Goal: Task Accomplishment & Management: Use online tool/utility

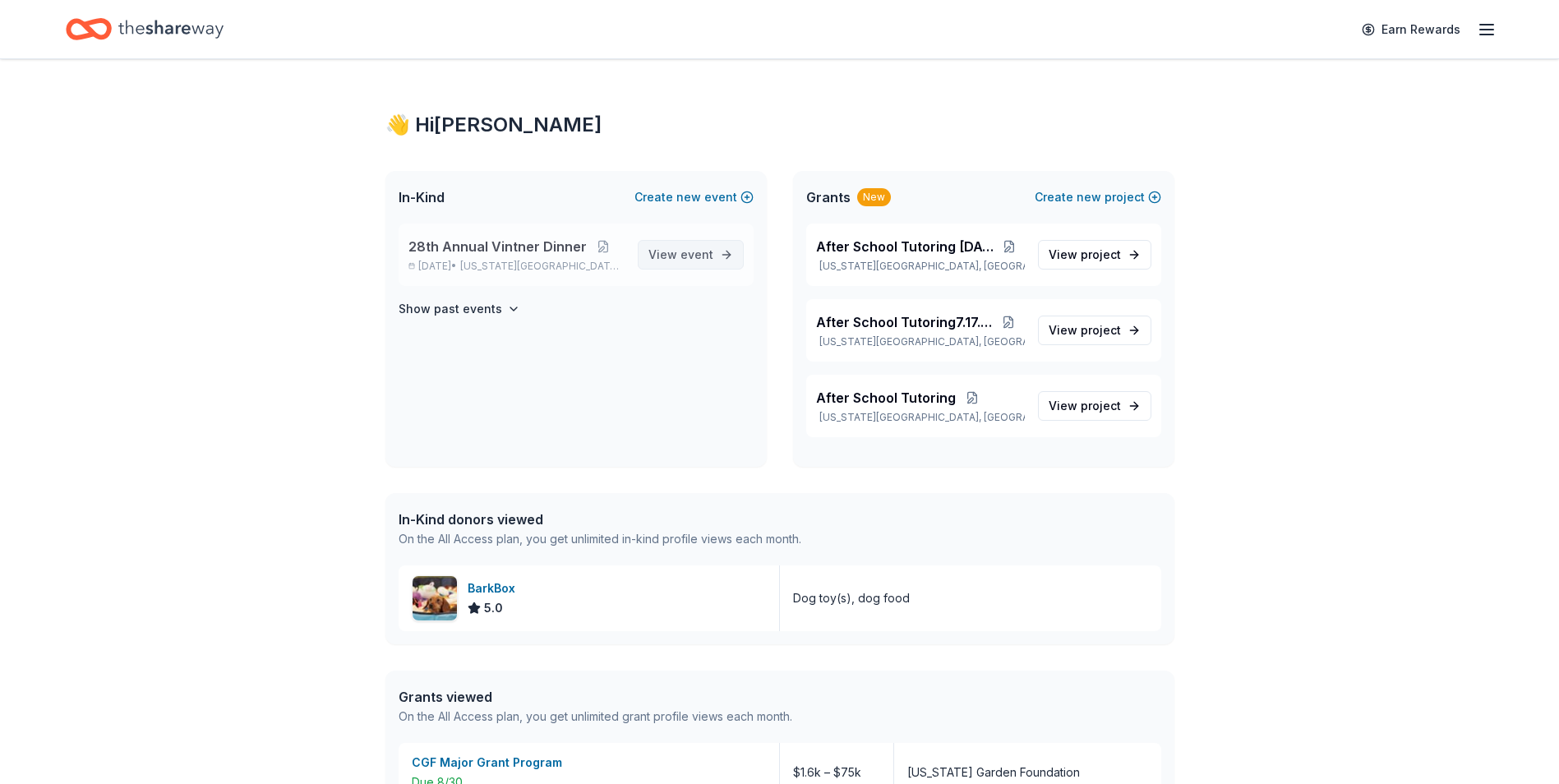
click at [686, 257] on span "event" at bounding box center [697, 254] width 33 height 14
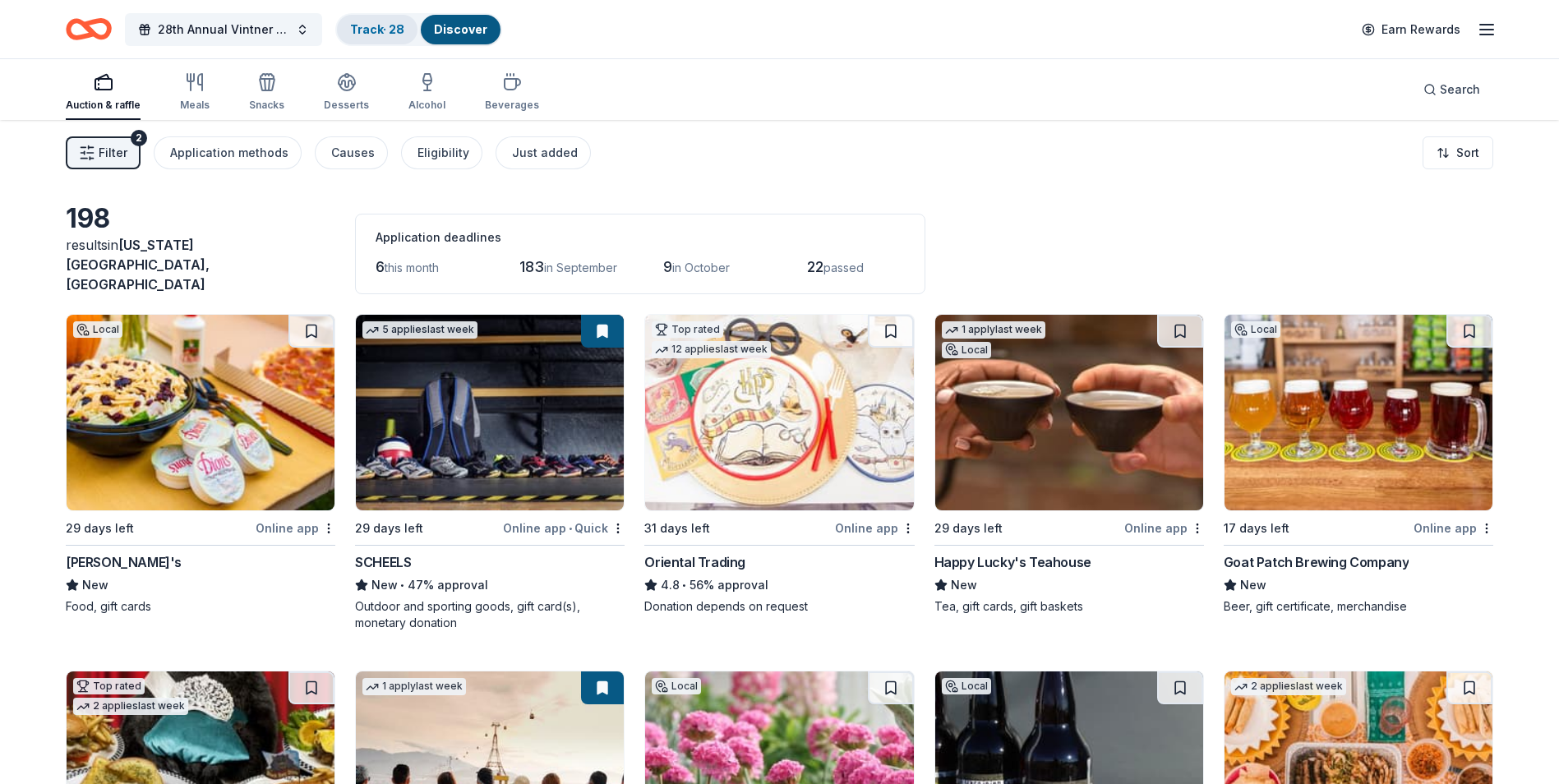
click at [374, 32] on link "Track · 28" at bounding box center [377, 29] width 54 height 14
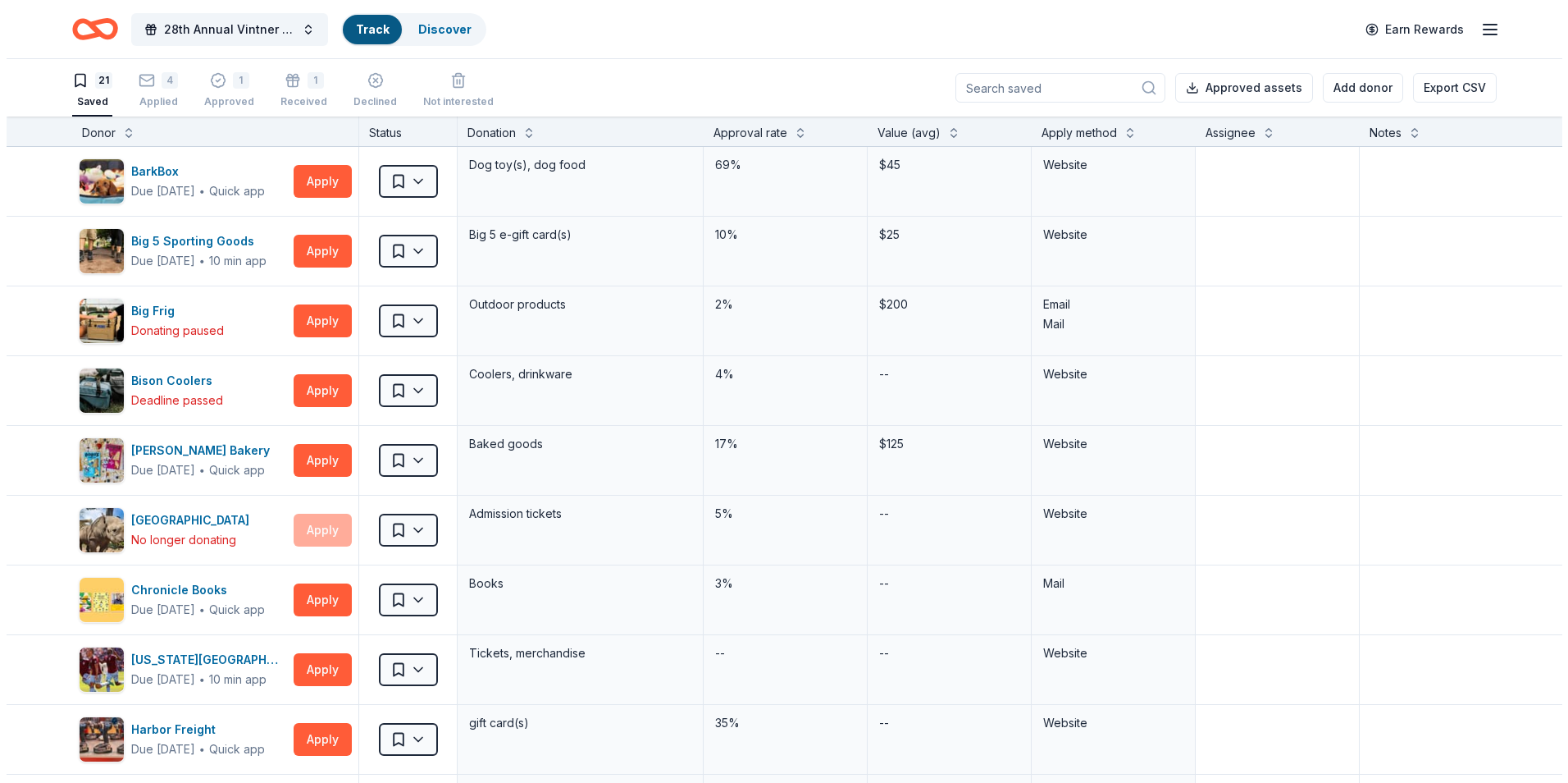
scroll to position [1, 0]
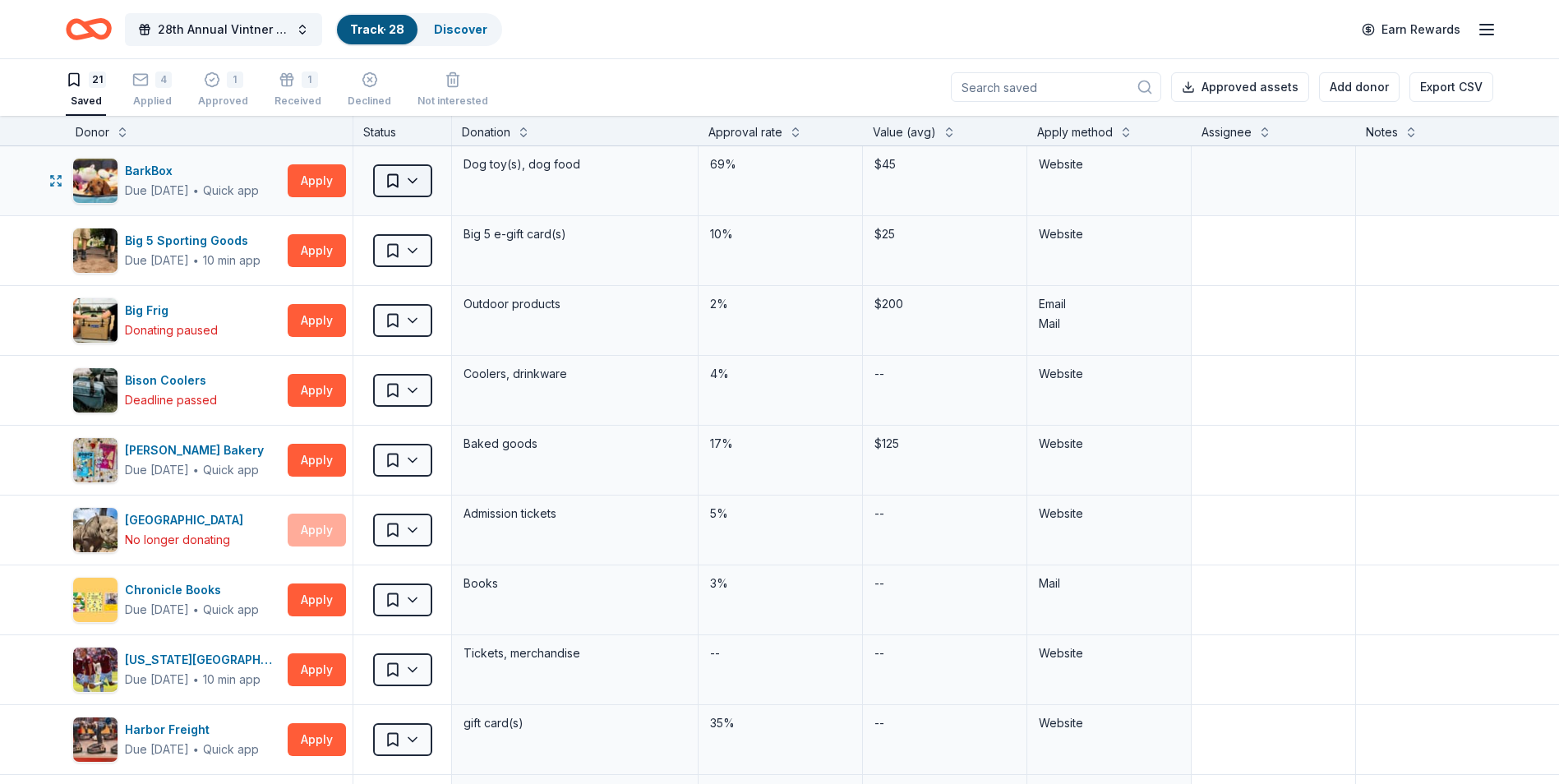
click at [414, 180] on html "28th Annual Vintner Dinner Track · 28 Discover Earn Rewards 21 Saved 4 Applied …" at bounding box center [780, 391] width 1559 height 784
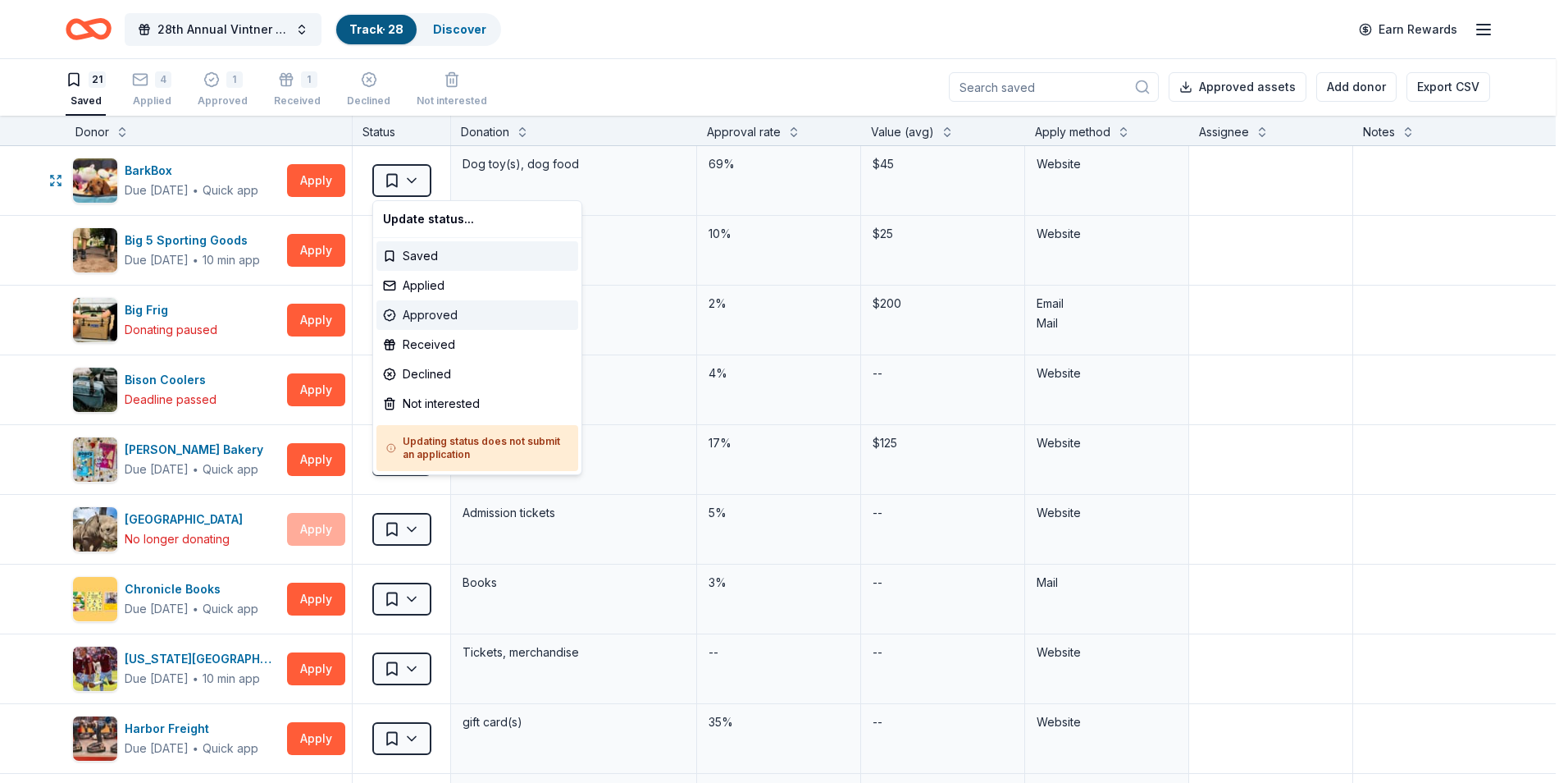
click at [441, 314] on div "Approved" at bounding box center [477, 315] width 201 height 30
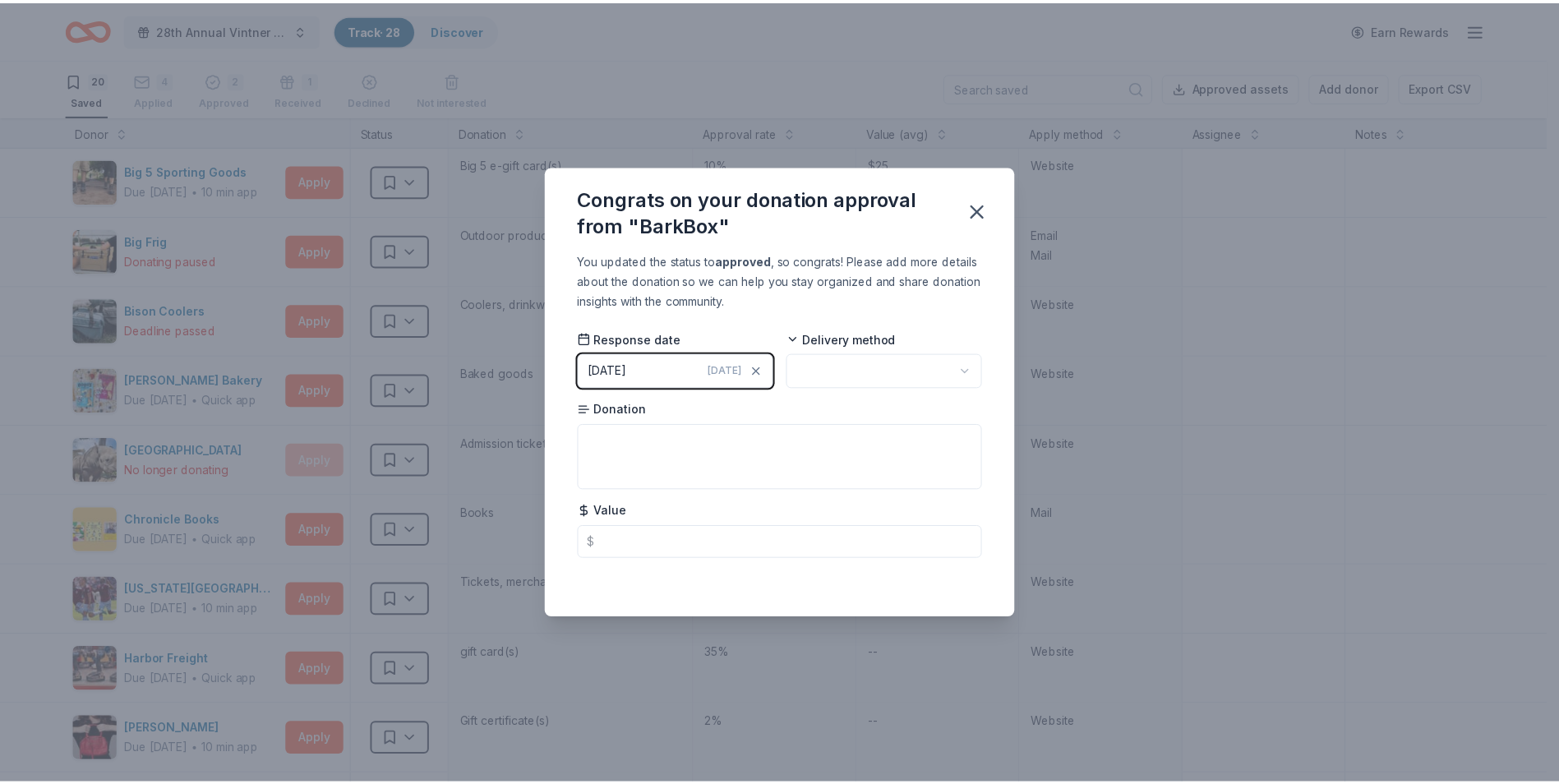
scroll to position [0, 0]
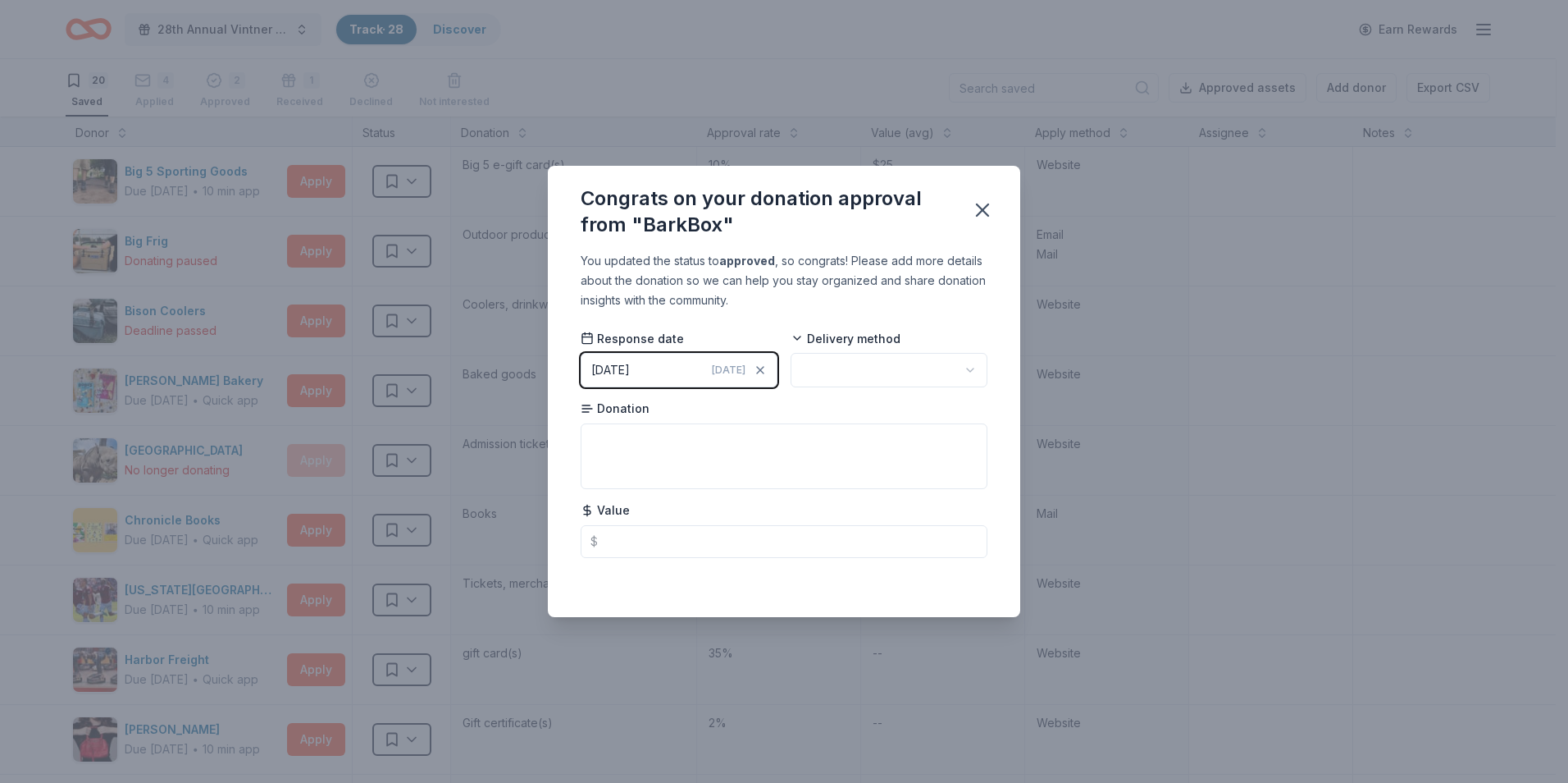
click at [968, 365] on html "28th Annual Vintner Dinner Track · 28 Discover Earn Rewards 20 Saved 4 Applied …" at bounding box center [784, 392] width 1568 height 783
click at [612, 540] on input "text" at bounding box center [784, 541] width 407 height 33
type input "45.00"
click at [596, 435] on textarea at bounding box center [784, 456] width 407 height 65
type textarea "Gift Certificate for a Classic or Super Chewer Box"
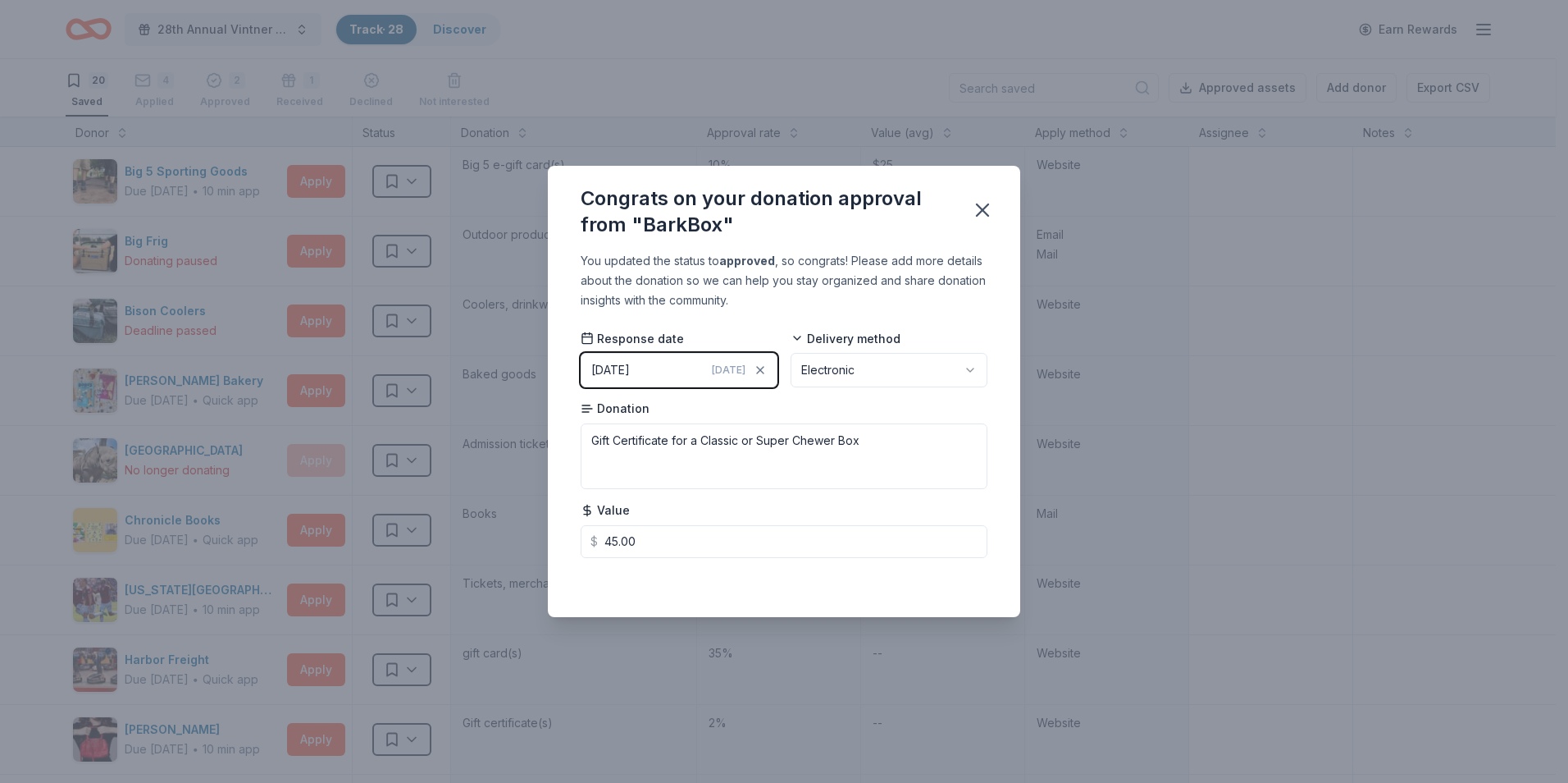
click at [896, 507] on div "Value $ 45.00" at bounding box center [784, 530] width 407 height 56
click at [987, 210] on icon "button" at bounding box center [982, 210] width 23 height 23
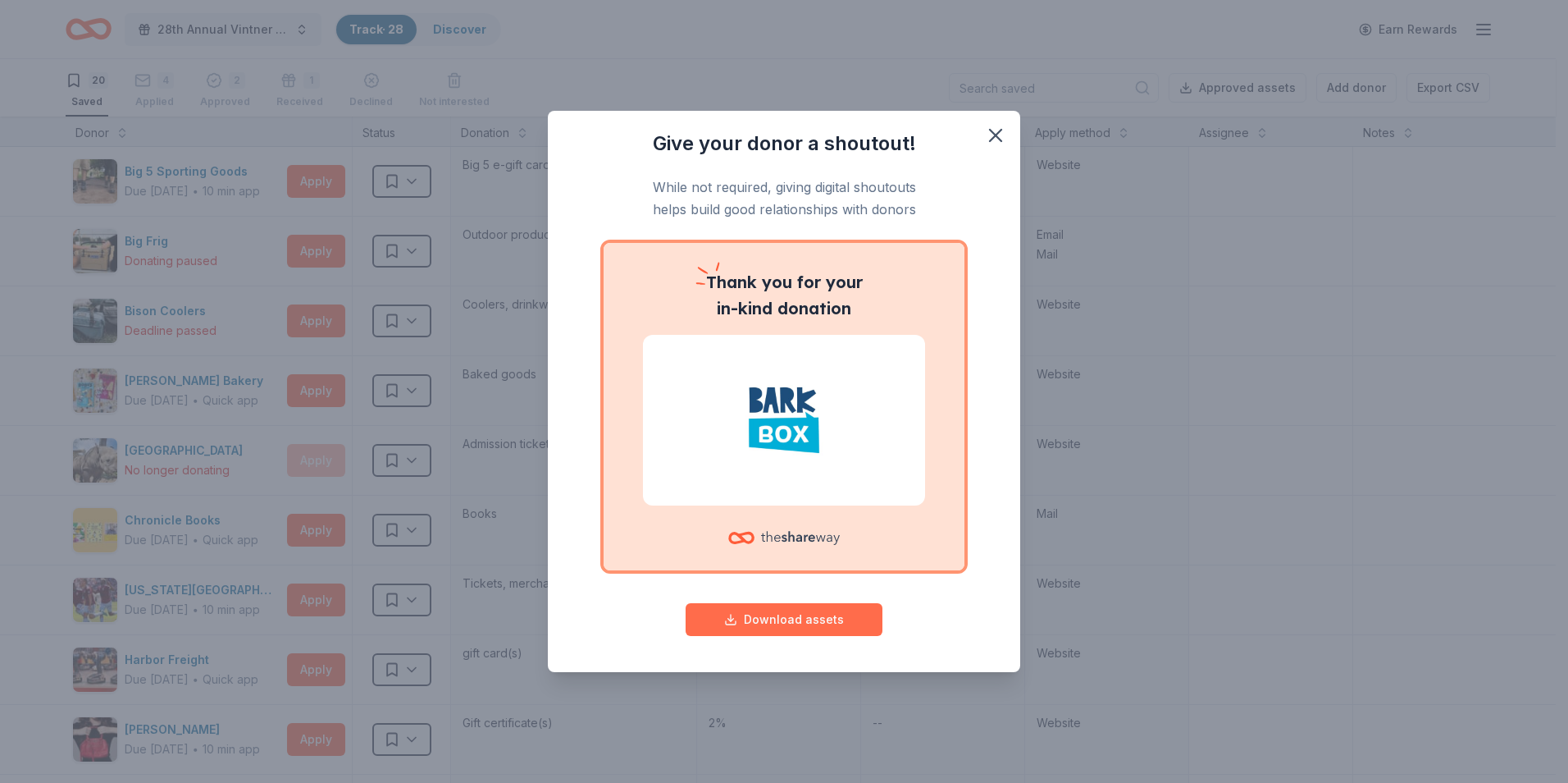
click at [816, 620] on button "Download assets" at bounding box center [784, 619] width 197 height 33
click at [1275, 223] on div "Give your donor a shoutout! While not required, giving digital shoutouts helps …" at bounding box center [784, 392] width 1568 height 783
